Goal: Download file/media

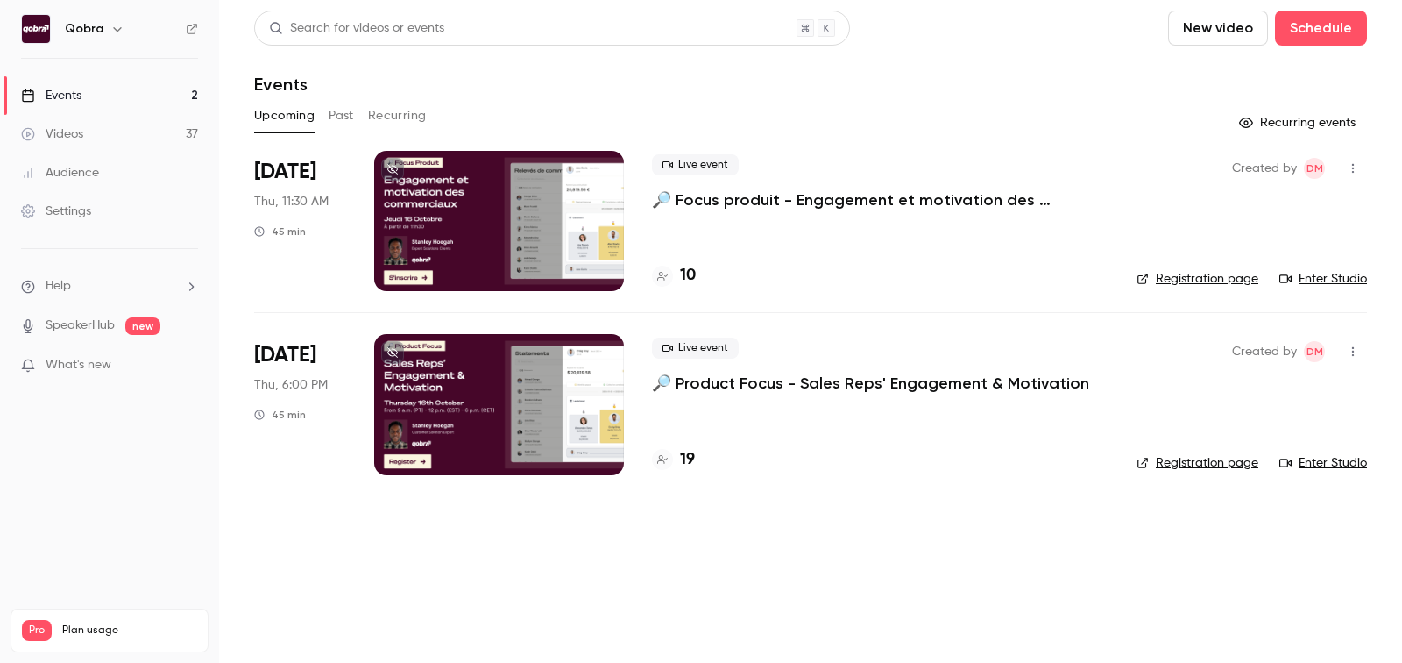
click at [353, 110] on button "Past" at bounding box center [341, 116] width 25 height 28
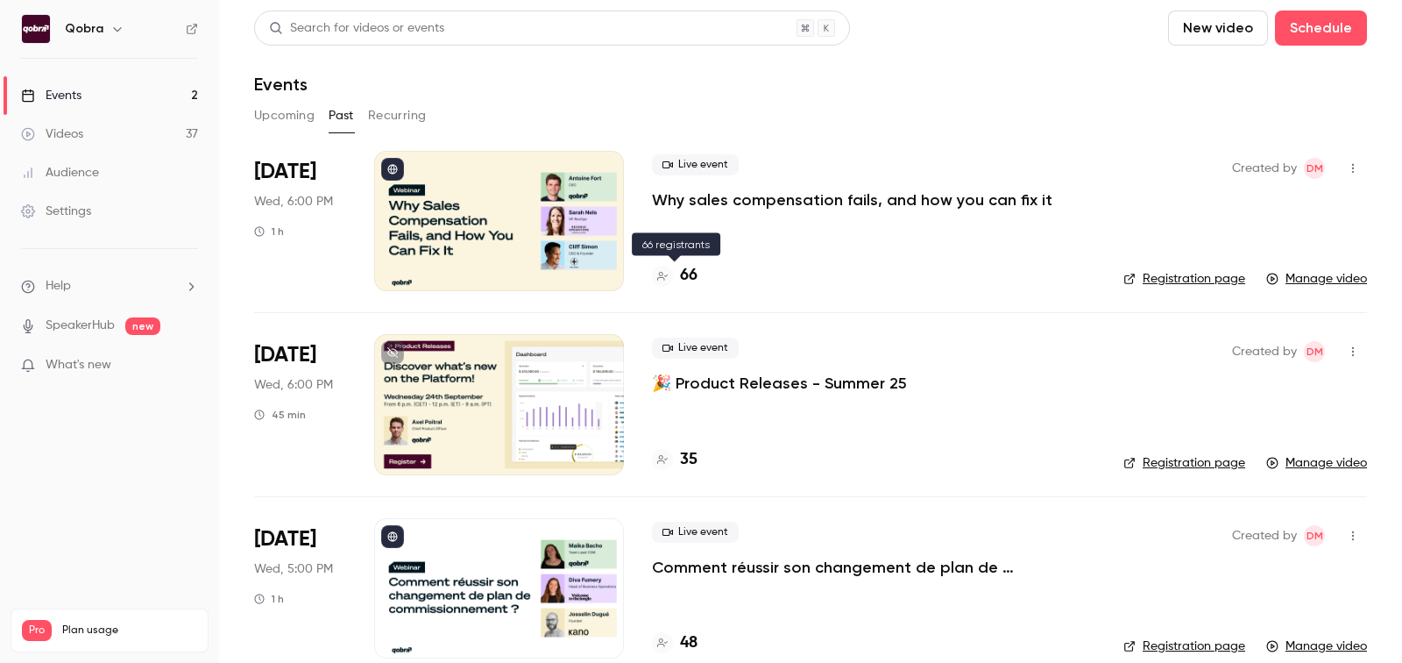
click at [692, 272] on h4 "66" at bounding box center [689, 276] width 18 height 24
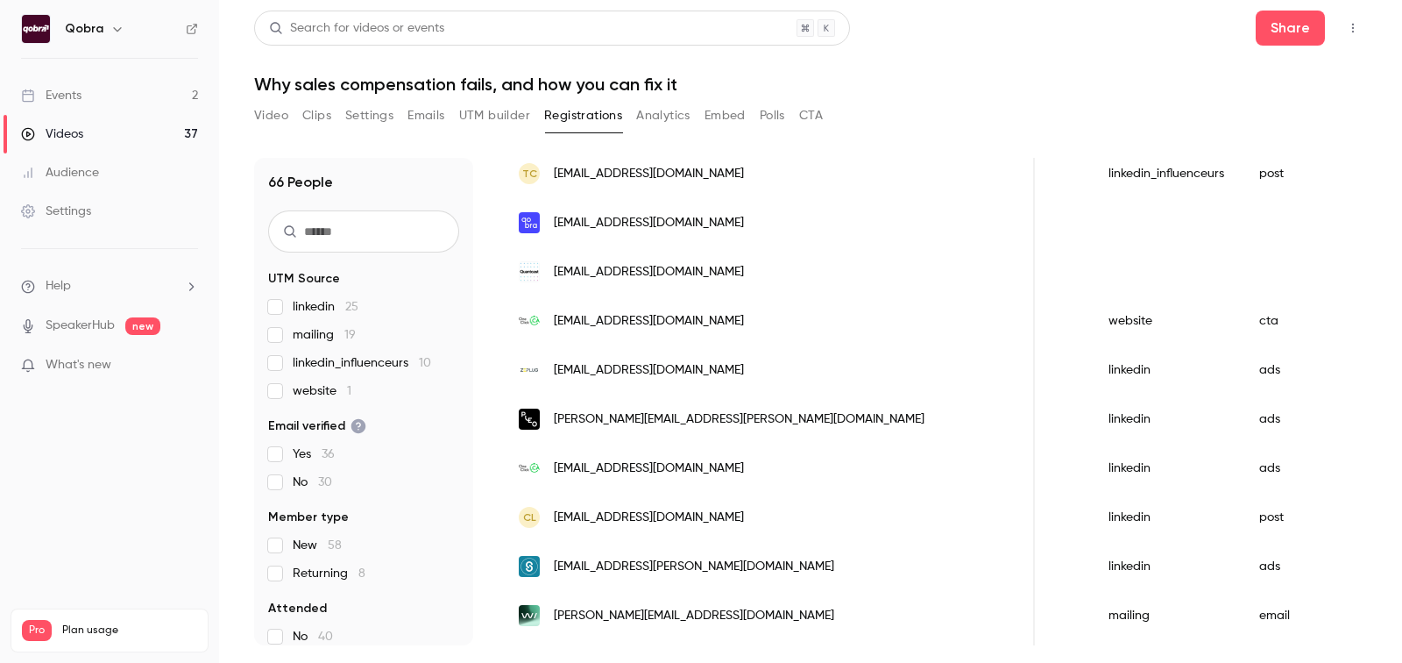
scroll to position [0, 813]
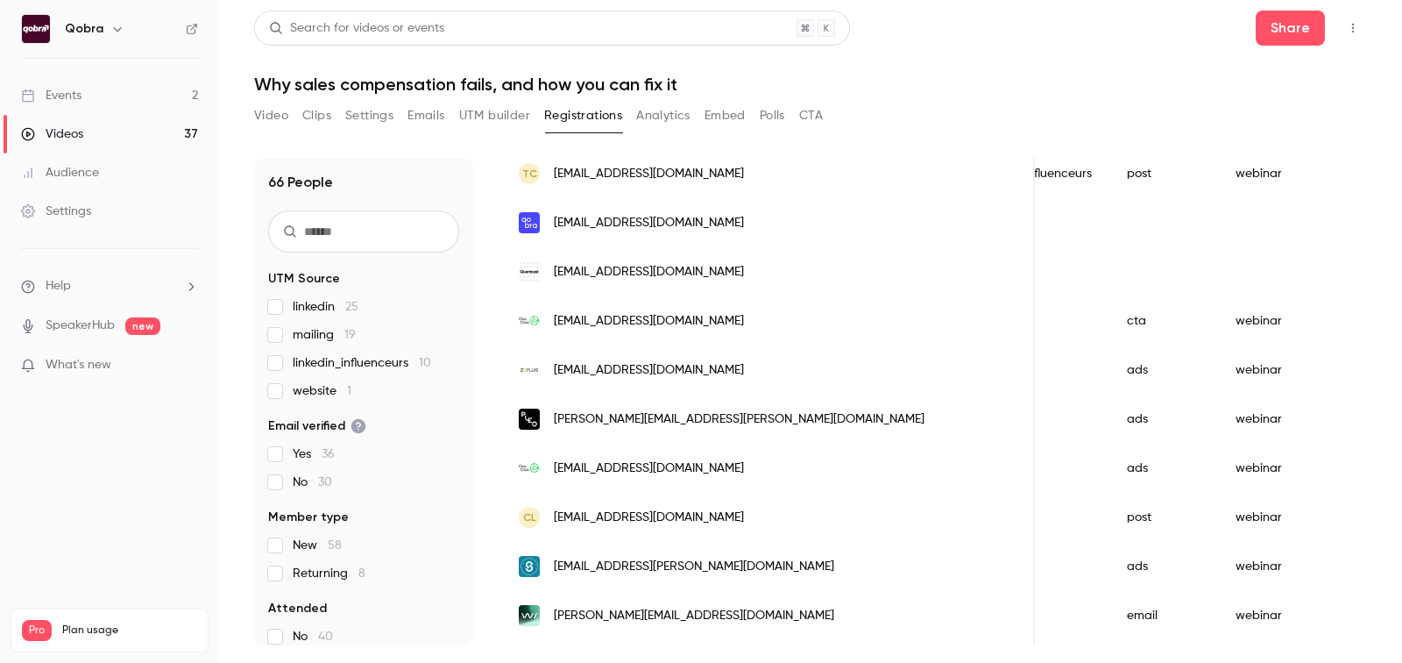
click at [680, 112] on button "Analytics" at bounding box center [663, 116] width 54 height 28
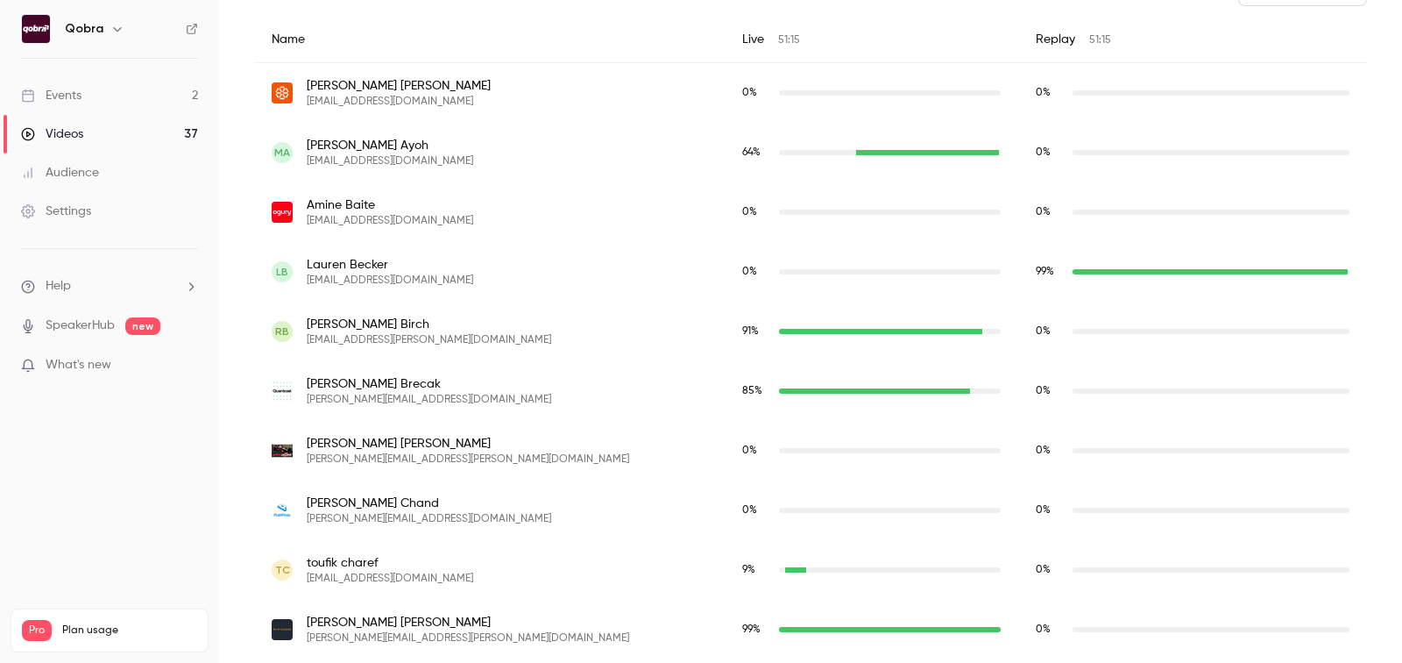
scroll to position [751, 0]
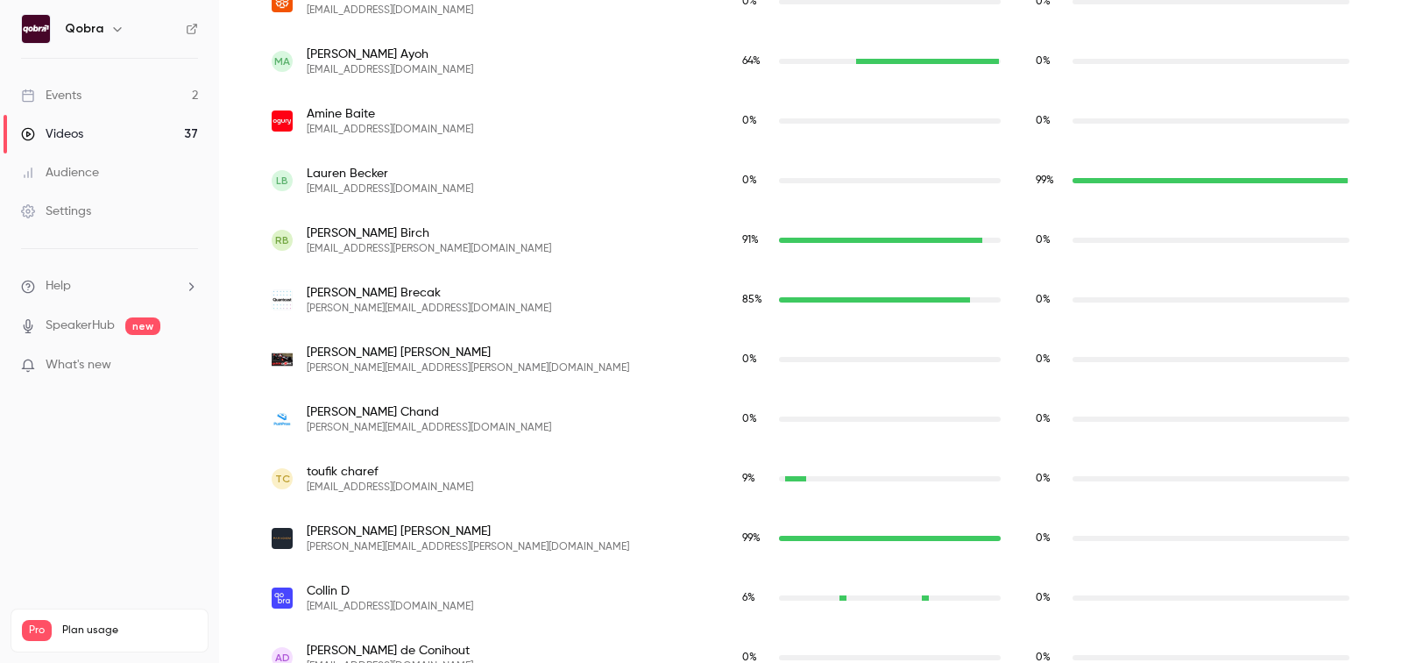
click at [385, 244] on span "[EMAIL_ADDRESS][PERSON_NAME][DOMAIN_NAME]" at bounding box center [429, 249] width 244 height 14
click at [344, 230] on span "[PERSON_NAME]" at bounding box center [429, 233] width 244 height 18
copy span "[PERSON_NAME]"
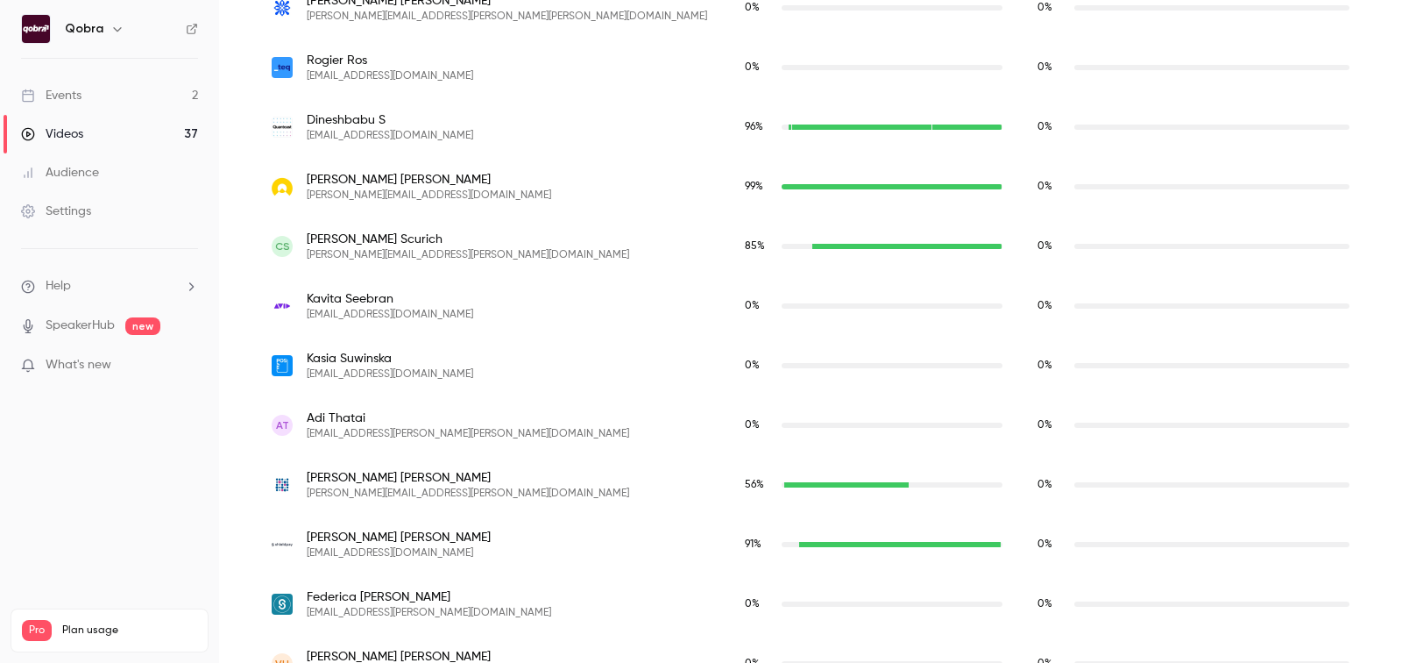
scroll to position [3738, 0]
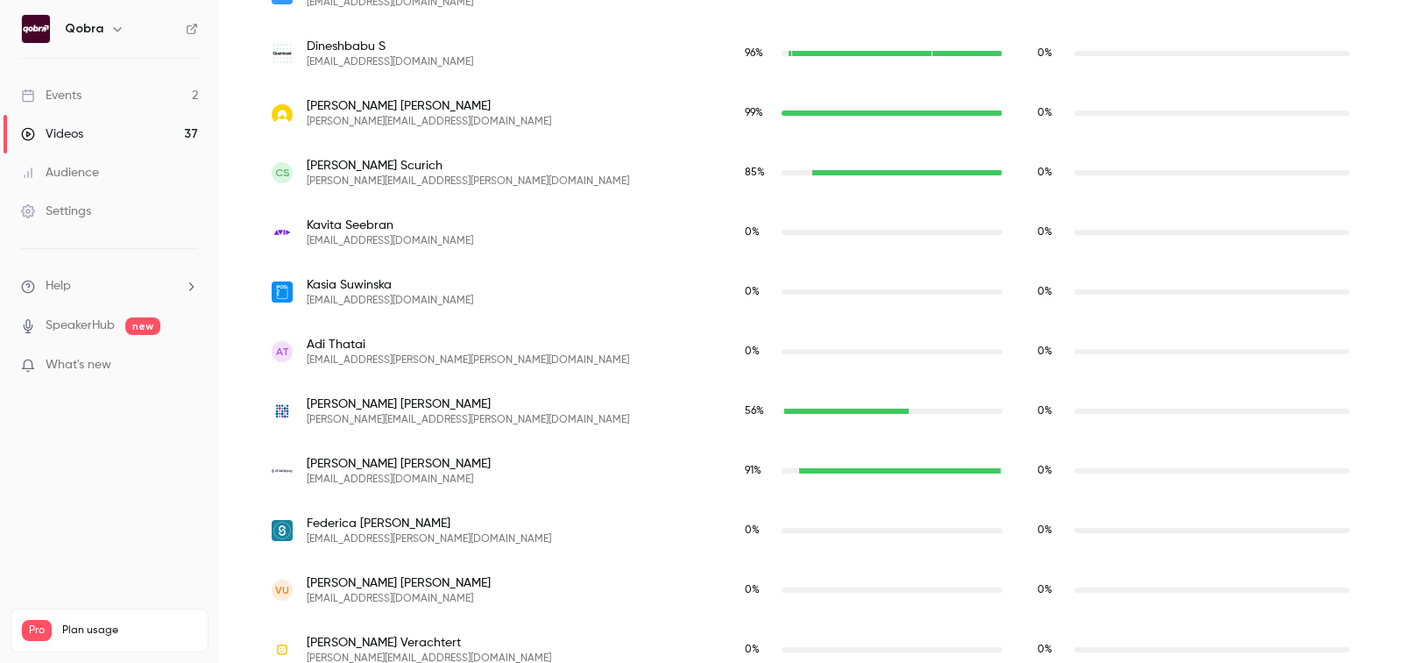
click at [468, 415] on div "[PERSON_NAME] [PERSON_NAME][EMAIL_ADDRESS][PERSON_NAME][DOMAIN_NAME]" at bounding box center [491, 411] width 438 height 32
click at [482, 436] on div "[PERSON_NAME] [PERSON_NAME][EMAIL_ADDRESS][PERSON_NAME][DOMAIN_NAME]" at bounding box center [490, 411] width 473 height 60
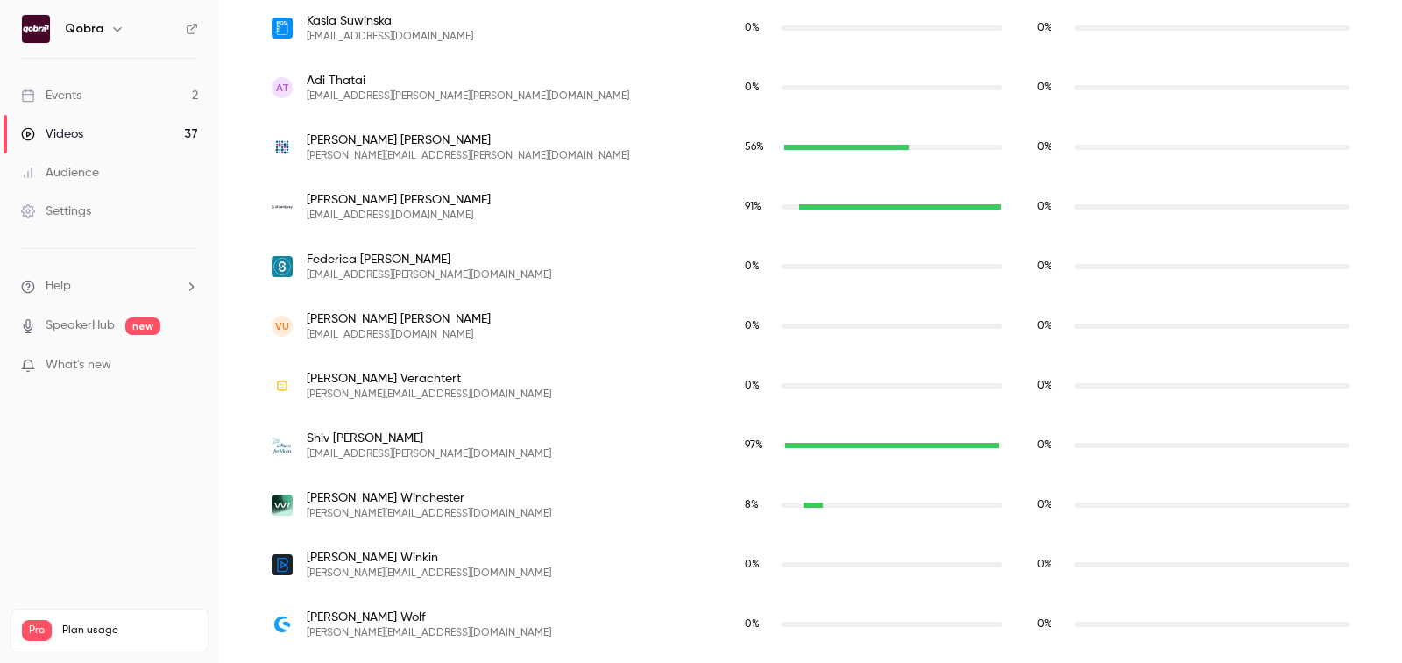
scroll to position [4005, 0]
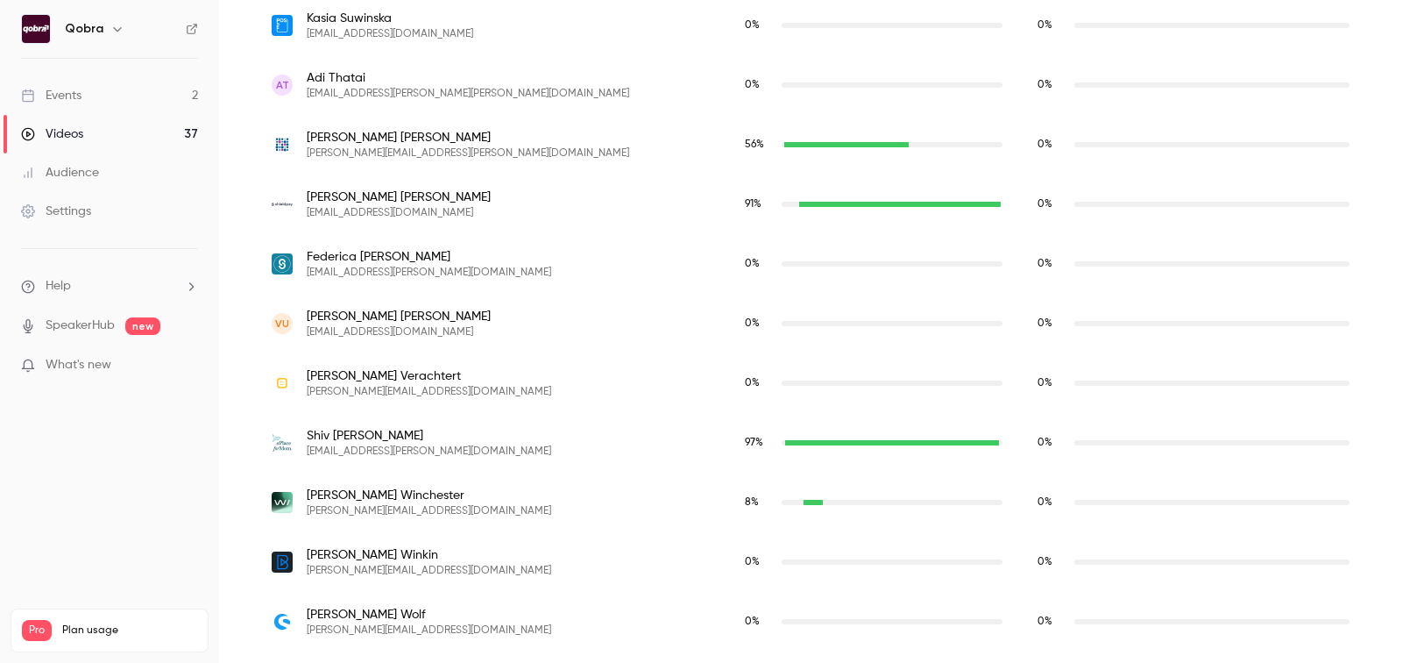
click at [463, 443] on div "[PERSON_NAME] [EMAIL_ADDRESS][PERSON_NAME][DOMAIN_NAME]" at bounding box center [491, 443] width 438 height 32
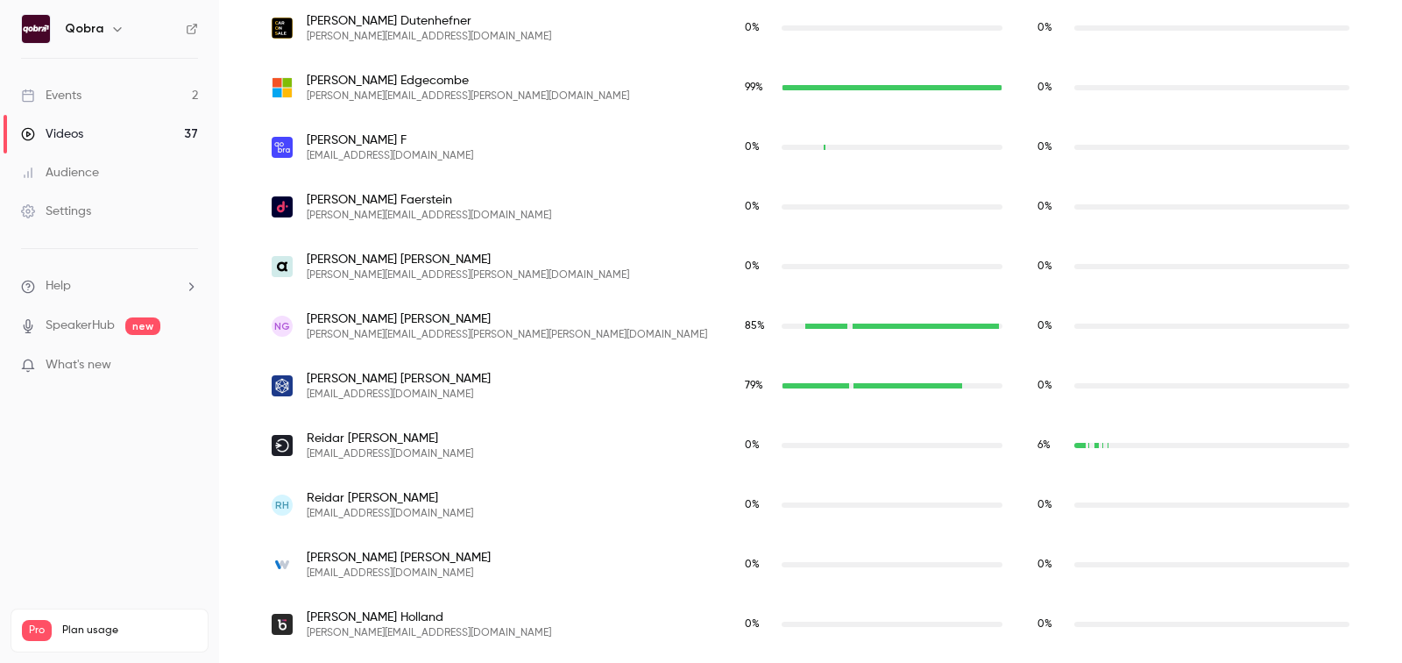
scroll to position [1528, 0]
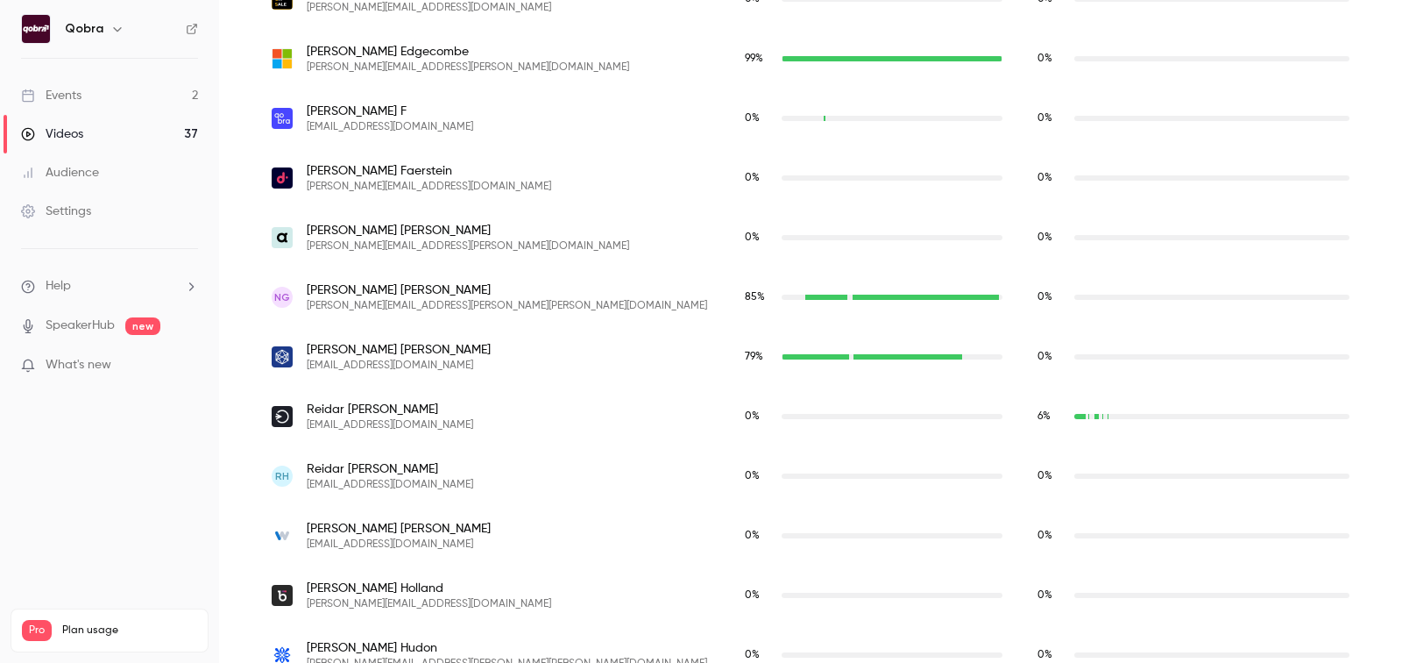
click at [398, 304] on span "[PERSON_NAME][EMAIL_ADDRESS][PERSON_NAME][PERSON_NAME][DOMAIN_NAME]" at bounding box center [507, 306] width 400 height 14
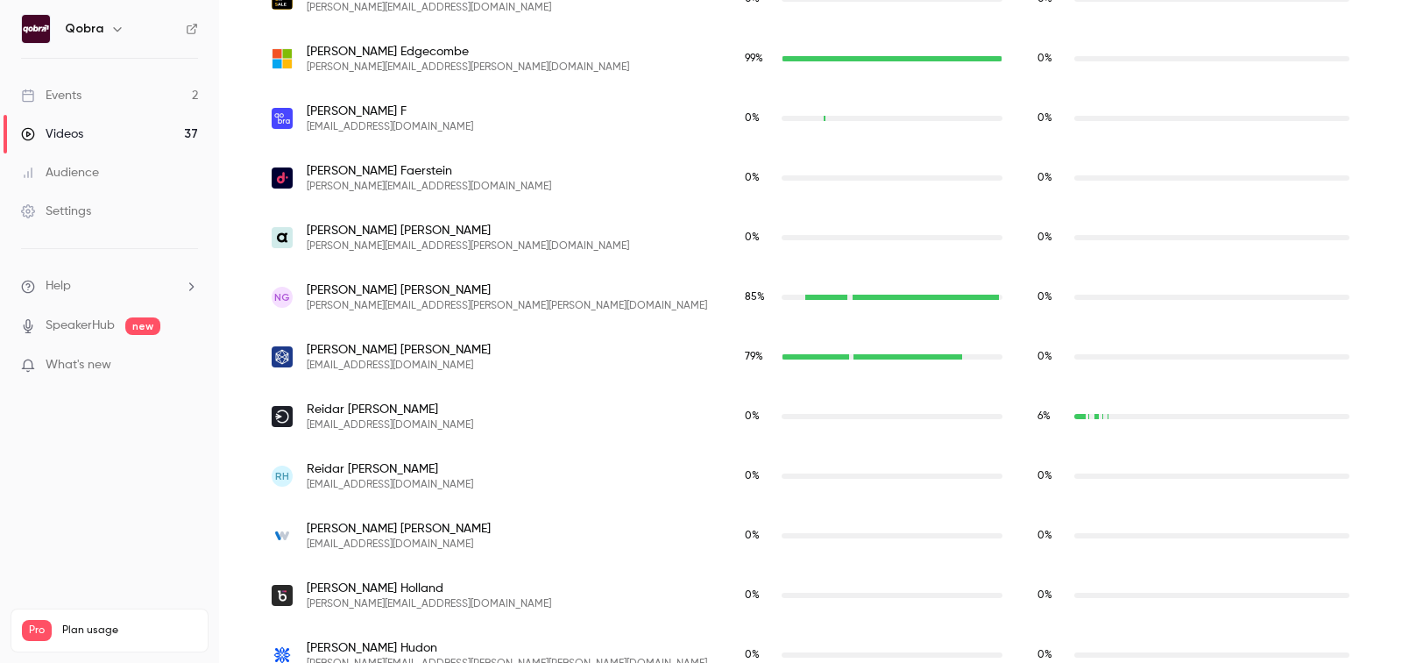
click at [388, 304] on span "[PERSON_NAME][EMAIL_ADDRESS][PERSON_NAME][PERSON_NAME][DOMAIN_NAME]" at bounding box center [507, 306] width 400 height 14
drag, startPoint x: 376, startPoint y: 304, endPoint x: 454, endPoint y: 304, distance: 78.0
click at [454, 304] on div "[PERSON_NAME] Giamoni [EMAIL_ADDRESS][PERSON_NAME][PERSON_NAME][DOMAIN_NAME]" at bounding box center [491, 297] width 438 height 32
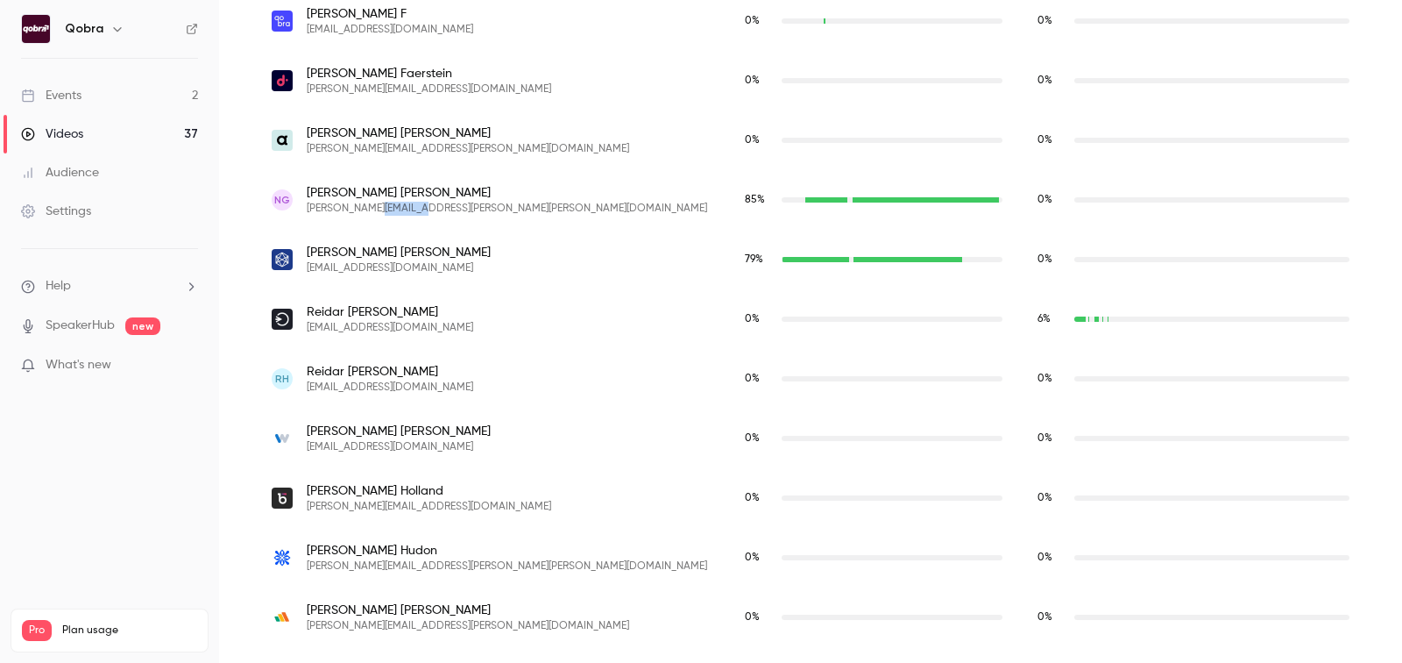
drag, startPoint x: 376, startPoint y: 204, endPoint x: 465, endPoint y: 204, distance: 89.4
click at [465, 204] on div "[PERSON_NAME] Giamoni [EMAIL_ADDRESS][PERSON_NAME][PERSON_NAME][DOMAIN_NAME]" at bounding box center [491, 200] width 438 height 32
copy span "[DOMAIN_NAME]"
click at [343, 188] on span "[PERSON_NAME]" at bounding box center [507, 193] width 400 height 18
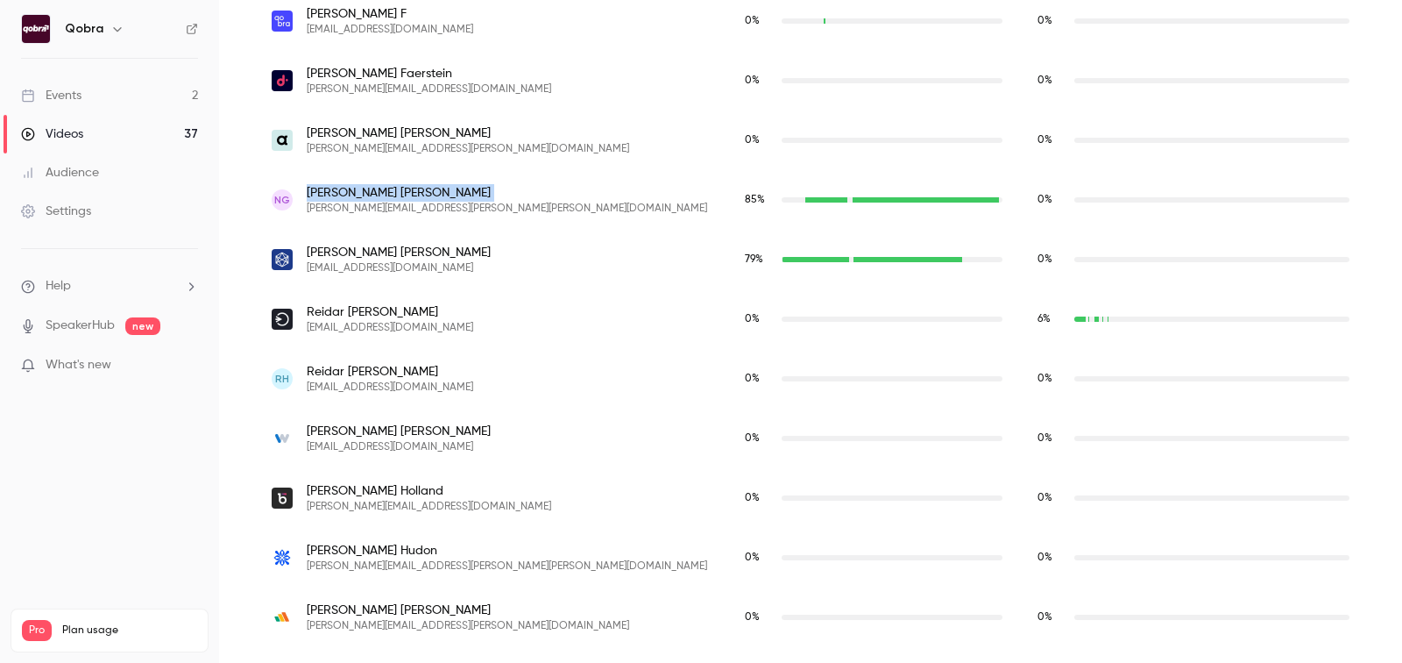
click at [343, 188] on span "[PERSON_NAME]" at bounding box center [507, 193] width 400 height 18
copy span "[PERSON_NAME]"
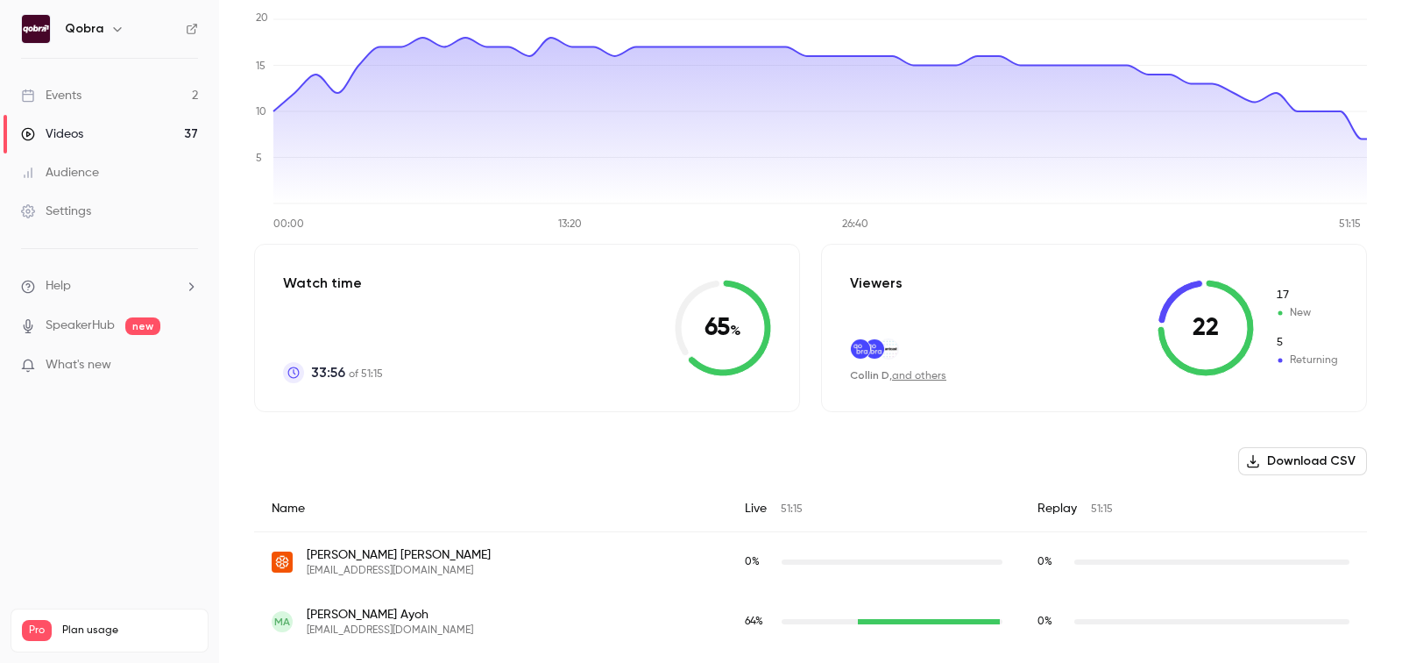
scroll to position [0, 0]
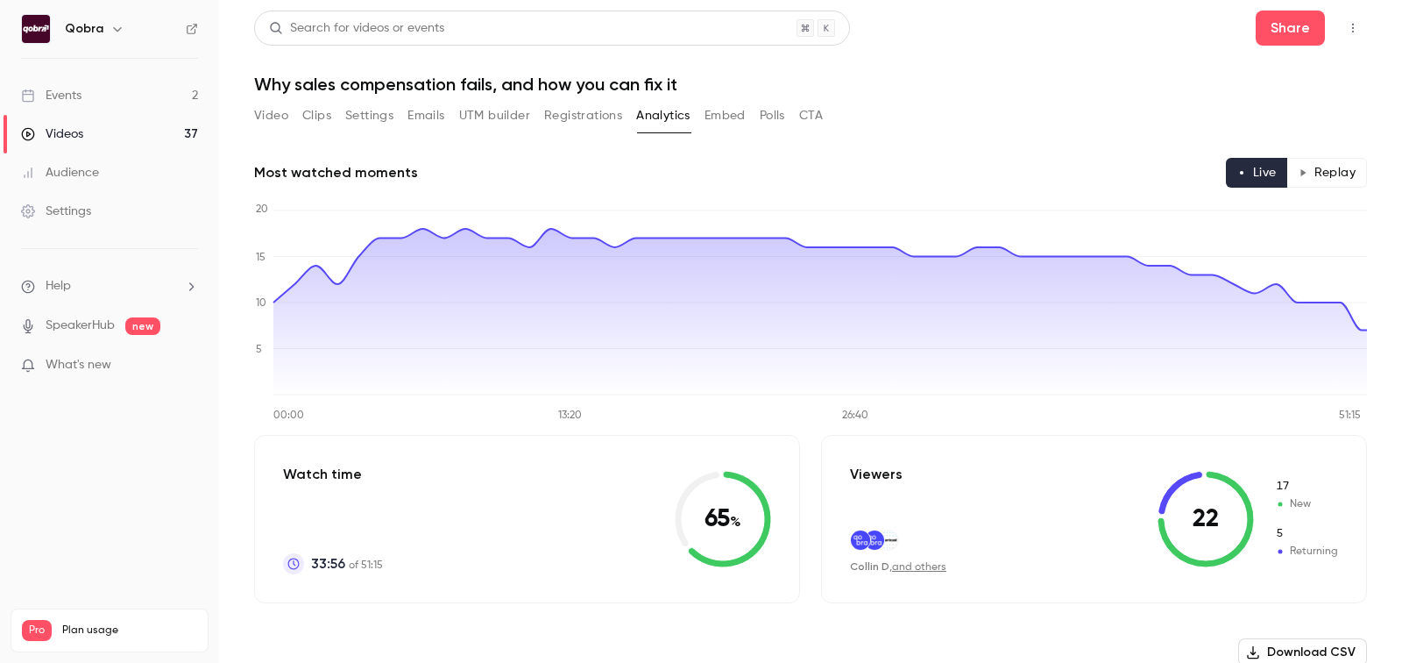
click at [262, 110] on button "Video" at bounding box center [271, 116] width 34 height 28
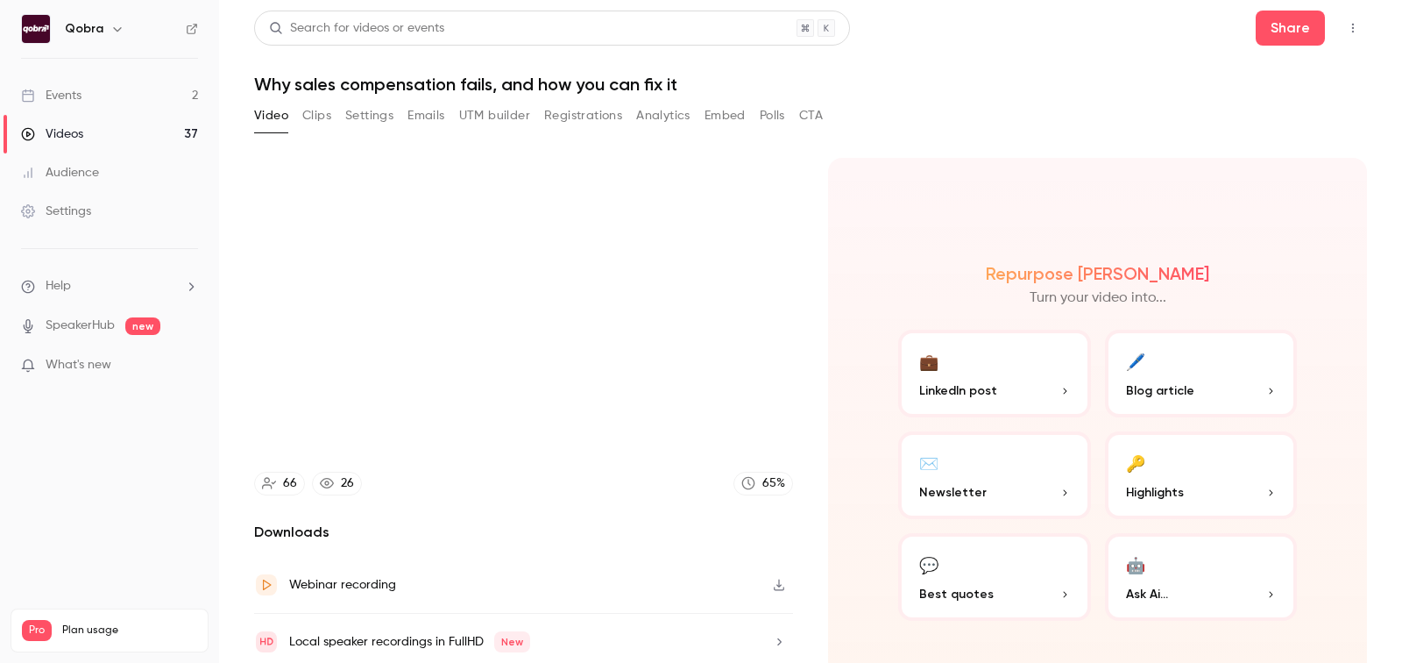
click at [381, 116] on button "Settings" at bounding box center [369, 116] width 48 height 28
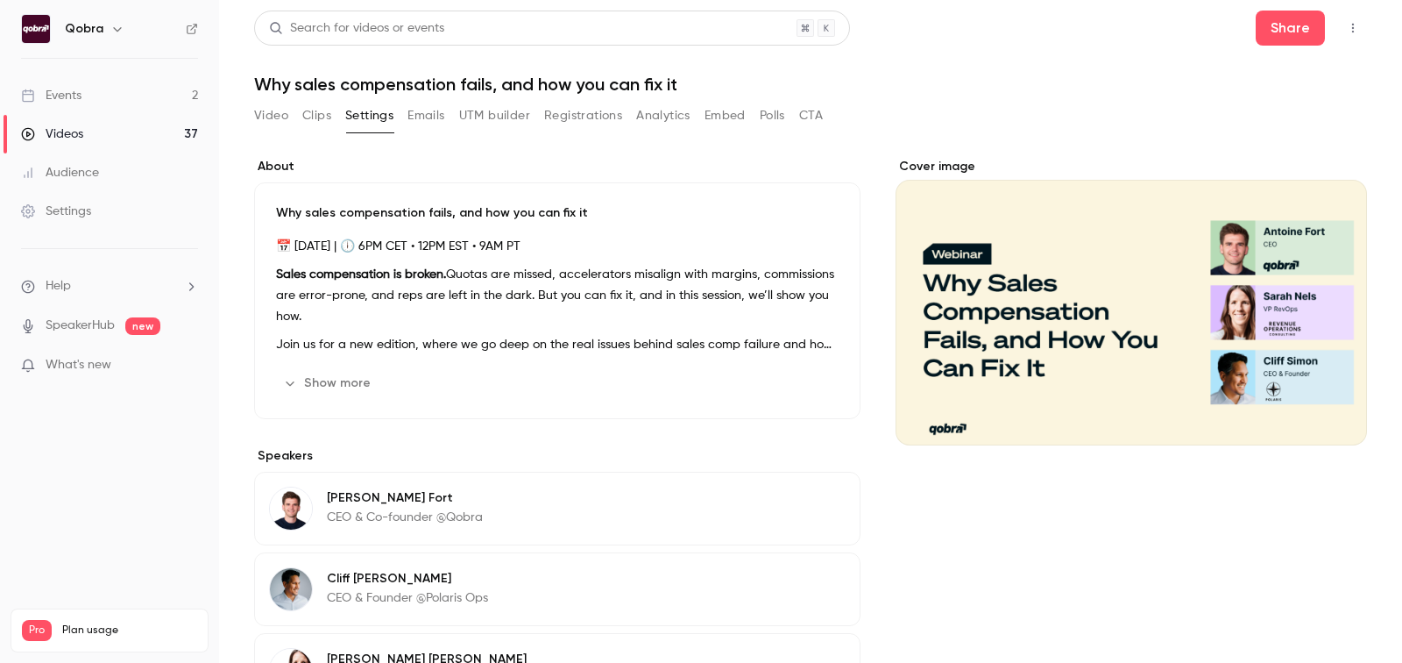
click at [549, 116] on button "Registrations" at bounding box center [583, 116] width 78 height 28
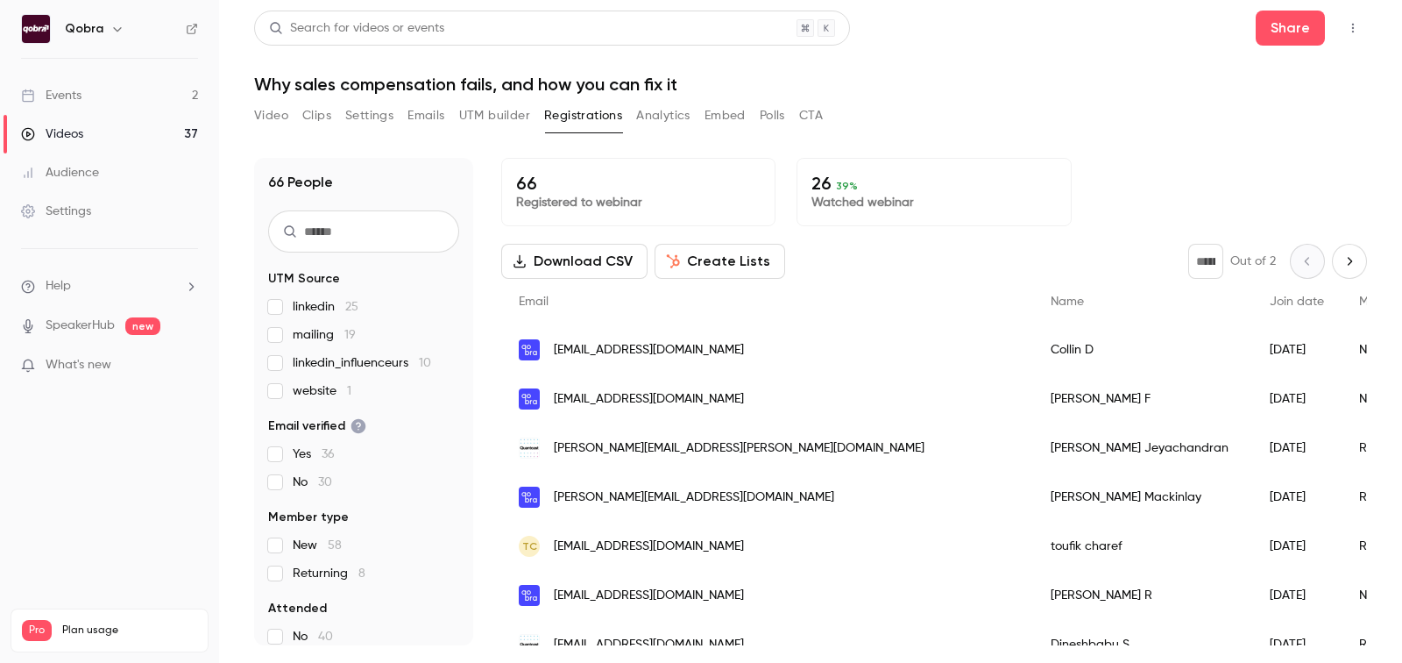
click at [578, 257] on button "Download CSV" at bounding box center [574, 261] width 146 height 35
click at [120, 111] on link "Events 2" at bounding box center [109, 95] width 219 height 39
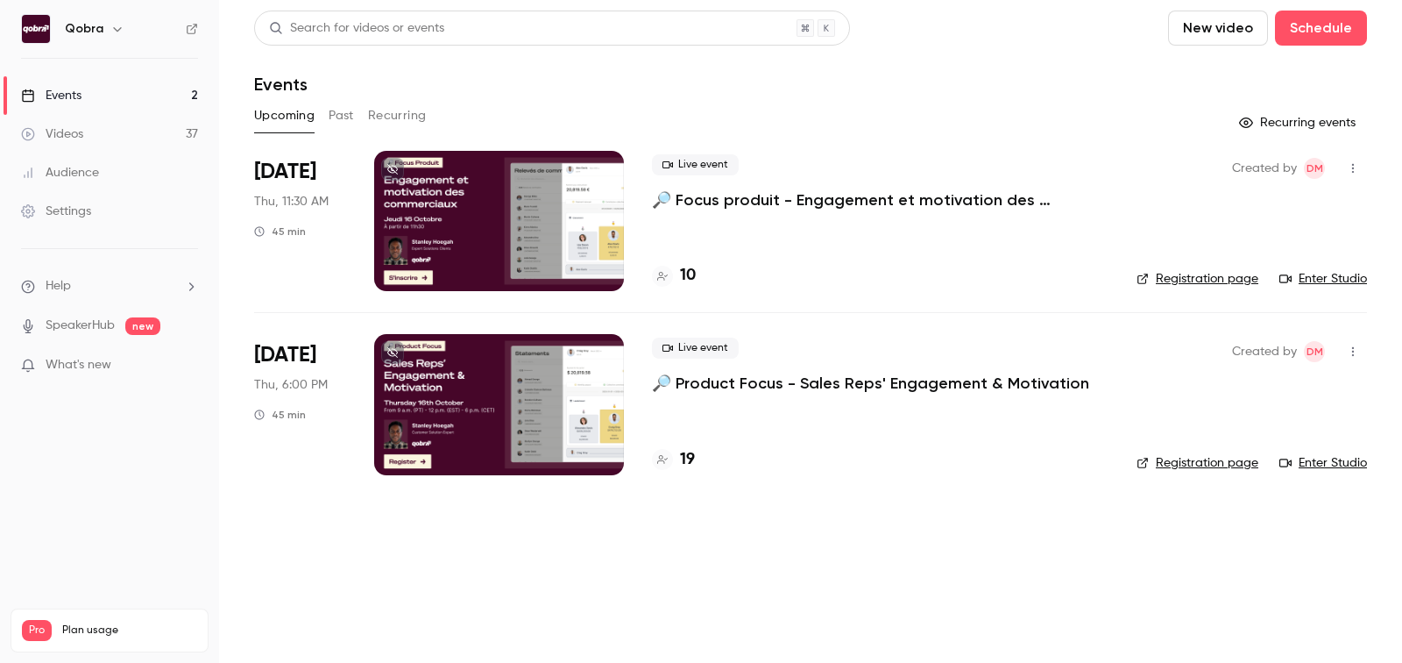
click at [129, 91] on link "Events 2" at bounding box center [109, 95] width 219 height 39
click at [326, 103] on div "Upcoming Past Recurring" at bounding box center [810, 116] width 1113 height 28
click at [329, 104] on button "Past" at bounding box center [341, 116] width 25 height 28
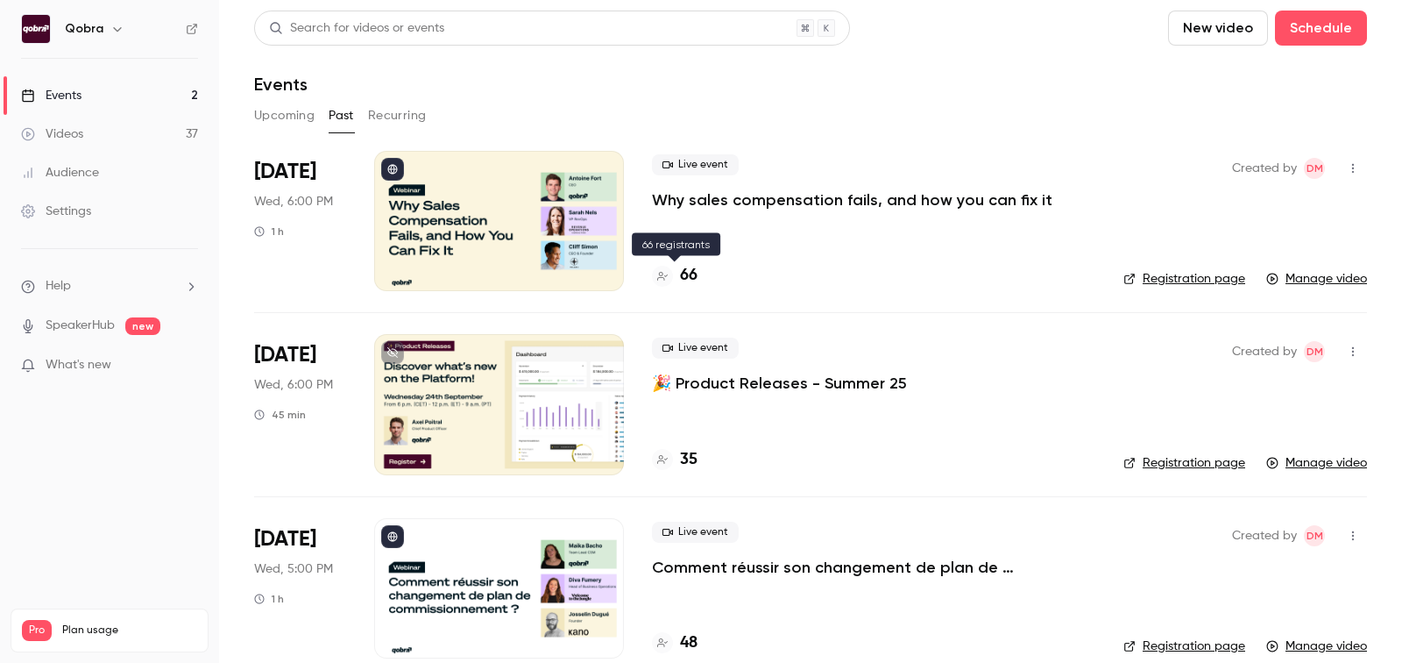
click at [688, 275] on h4 "66" at bounding box center [689, 276] width 18 height 24
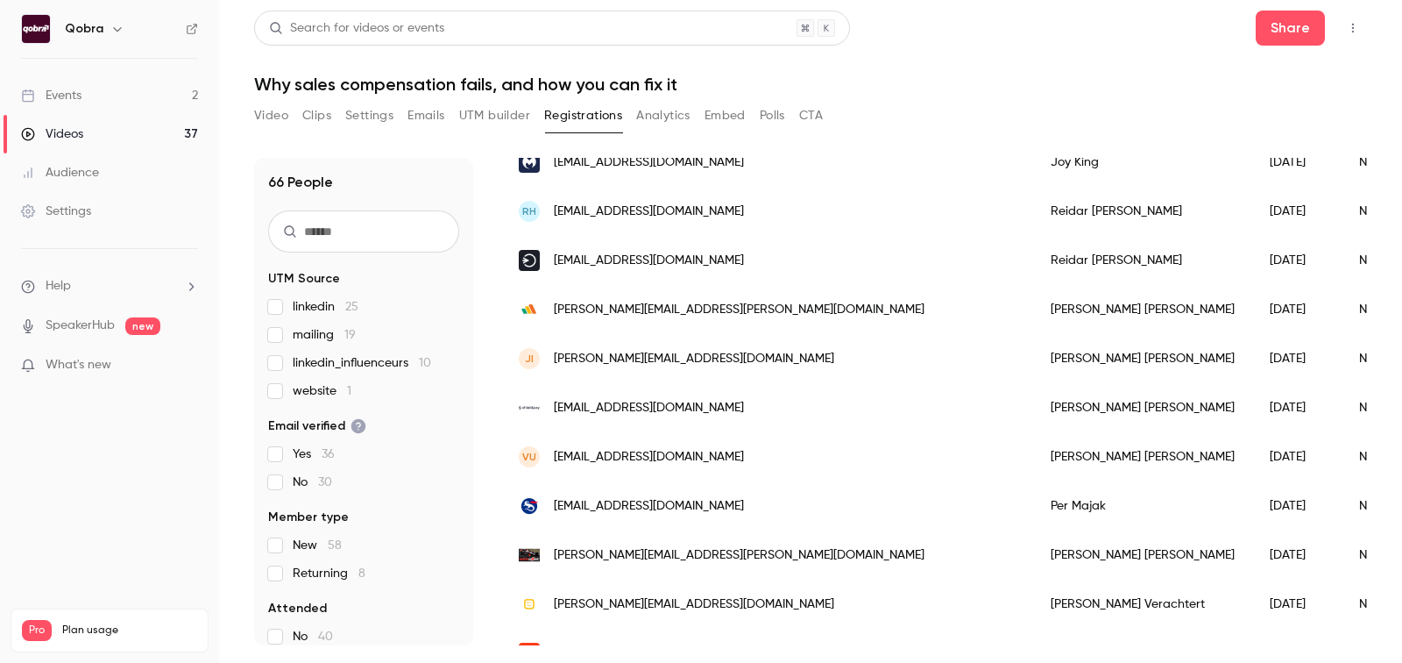
scroll to position [1062, 0]
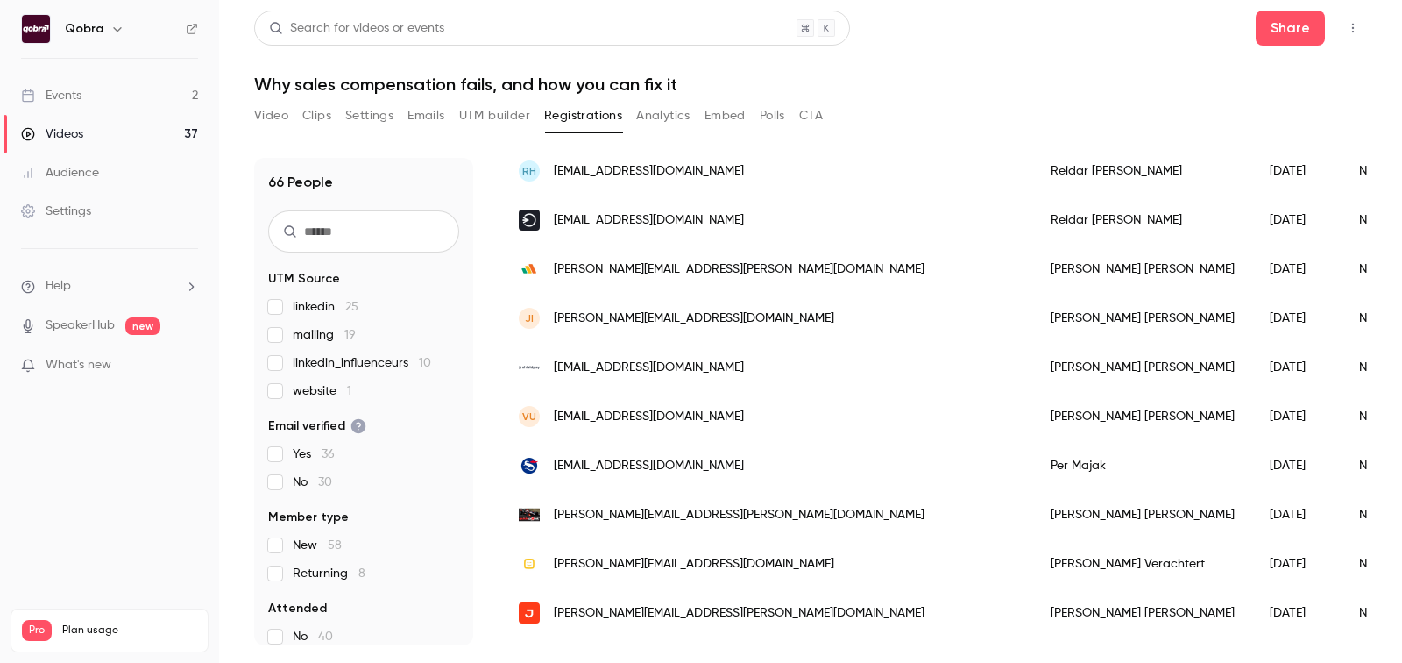
click at [649, 112] on button "Analytics" at bounding box center [663, 116] width 54 height 28
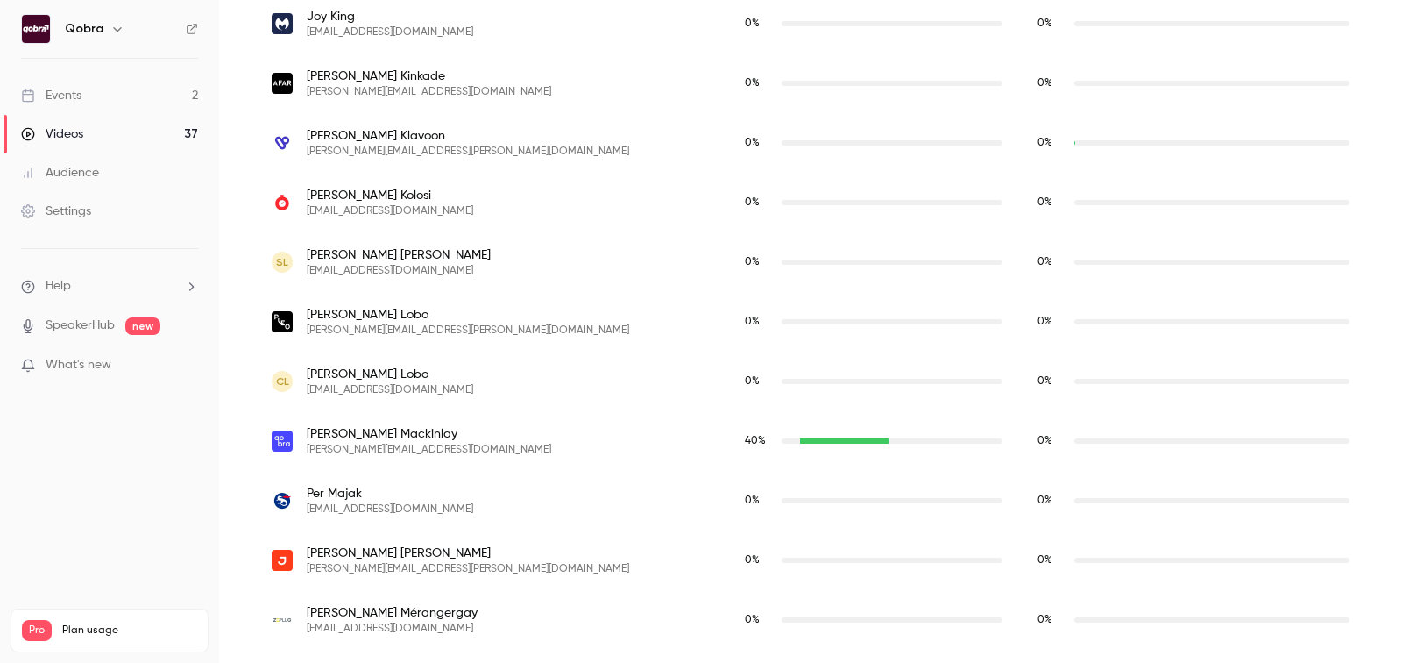
scroll to position [3646, 0]
